Goal: Browse casually

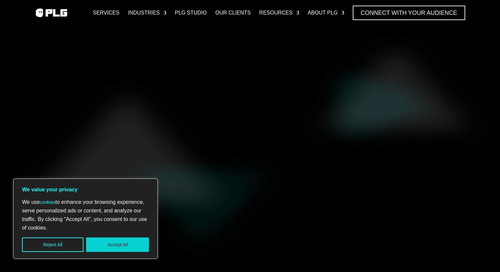
click at [107, 237] on button "Accept All" at bounding box center [117, 244] width 63 height 14
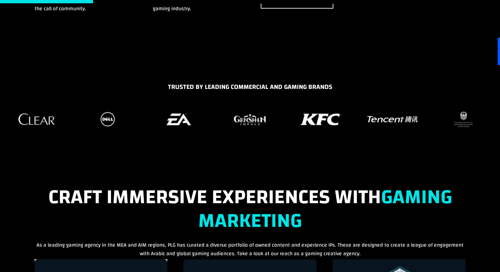
scroll to position [428, 0]
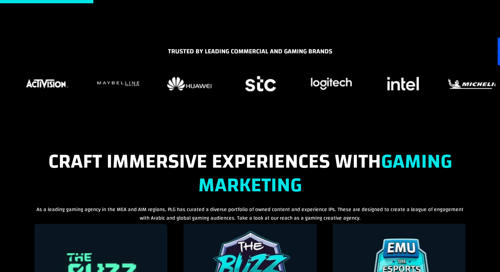
click at [0, 101] on div "TRUSTED BY LEADING COMMERCIAL AND GAMING BRANDS" at bounding box center [250, 79] width 500 height 67
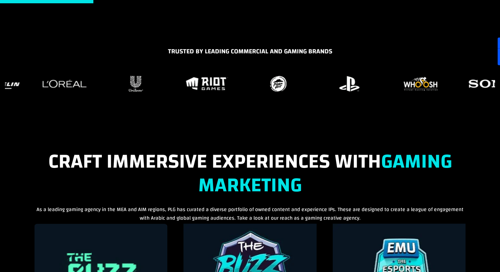
click at [0, 85] on div "TRUSTED BY LEADING COMMERCIAL AND GAMING BRANDS" at bounding box center [250, 79] width 500 height 67
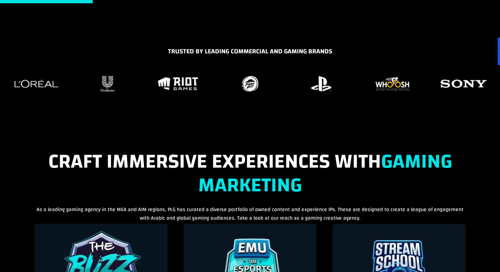
drag, startPoint x: 257, startPoint y: 107, endPoint x: 243, endPoint y: 104, distance: 14.4
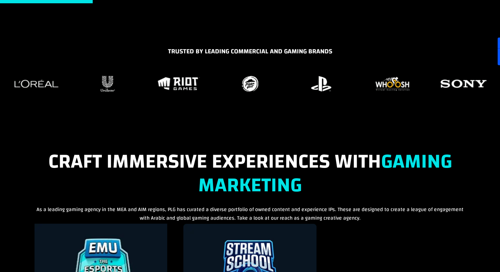
drag, startPoint x: 243, startPoint y: 104, endPoint x: 236, endPoint y: 101, distance: 6.9
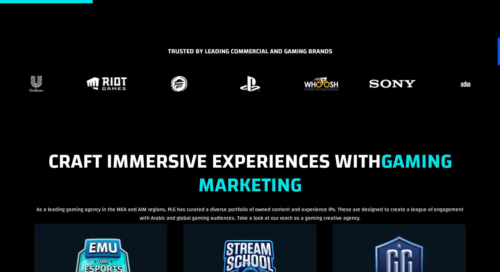
drag, startPoint x: 233, startPoint y: 100, endPoint x: 229, endPoint y: 97, distance: 5.5
click at [229, 99] on div "TRUSTED BY LEADING COMMERCIAL AND GAMING BRANDS" at bounding box center [250, 79] width 500 height 67
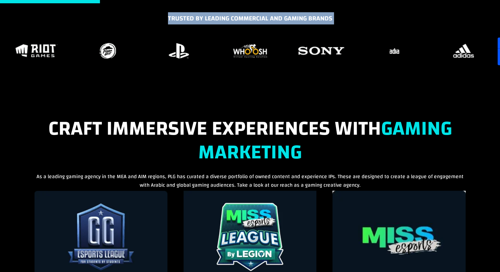
drag, startPoint x: 169, startPoint y: 16, endPoint x: 331, endPoint y: 29, distance: 162.6
click at [331, 29] on div "TRUSTED BY LEADING COMMERCIAL AND GAMING BRANDS" at bounding box center [250, 46] width 500 height 67
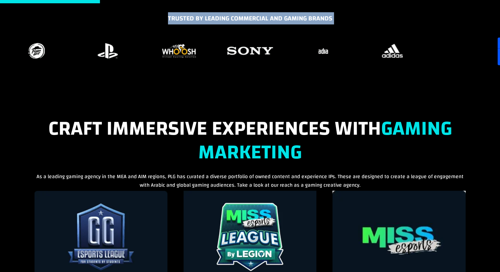
click at [245, 73] on div "TRUSTED BY LEADING COMMERCIAL AND GAMING BRANDS" at bounding box center [250, 46] width 500 height 67
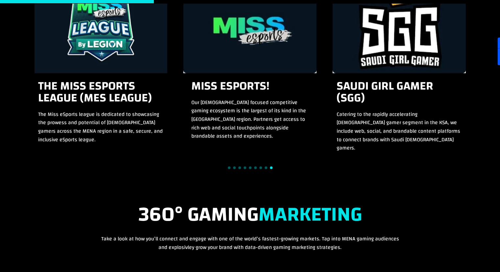
scroll to position [723, 0]
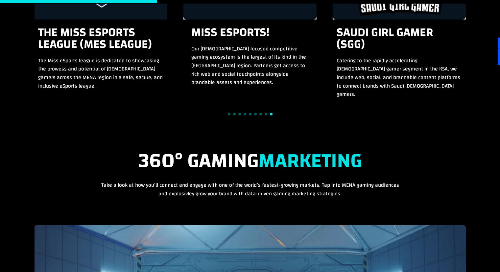
click at [59, 73] on div "Stream School A Logitech G branded masterclass series for for aspiring streamer…" at bounding box center [250, 12] width 431 height 170
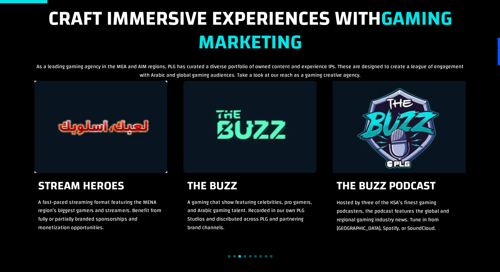
scroll to position [0, 0]
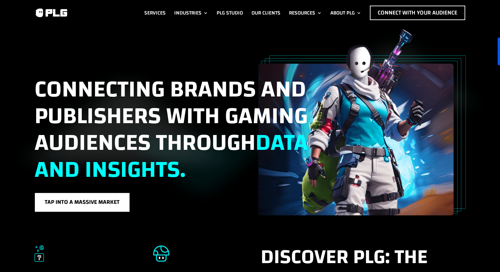
drag, startPoint x: 237, startPoint y: 136, endPoint x: 232, endPoint y: -29, distance: 165.2
